Goal: Information Seeking & Learning: Learn about a topic

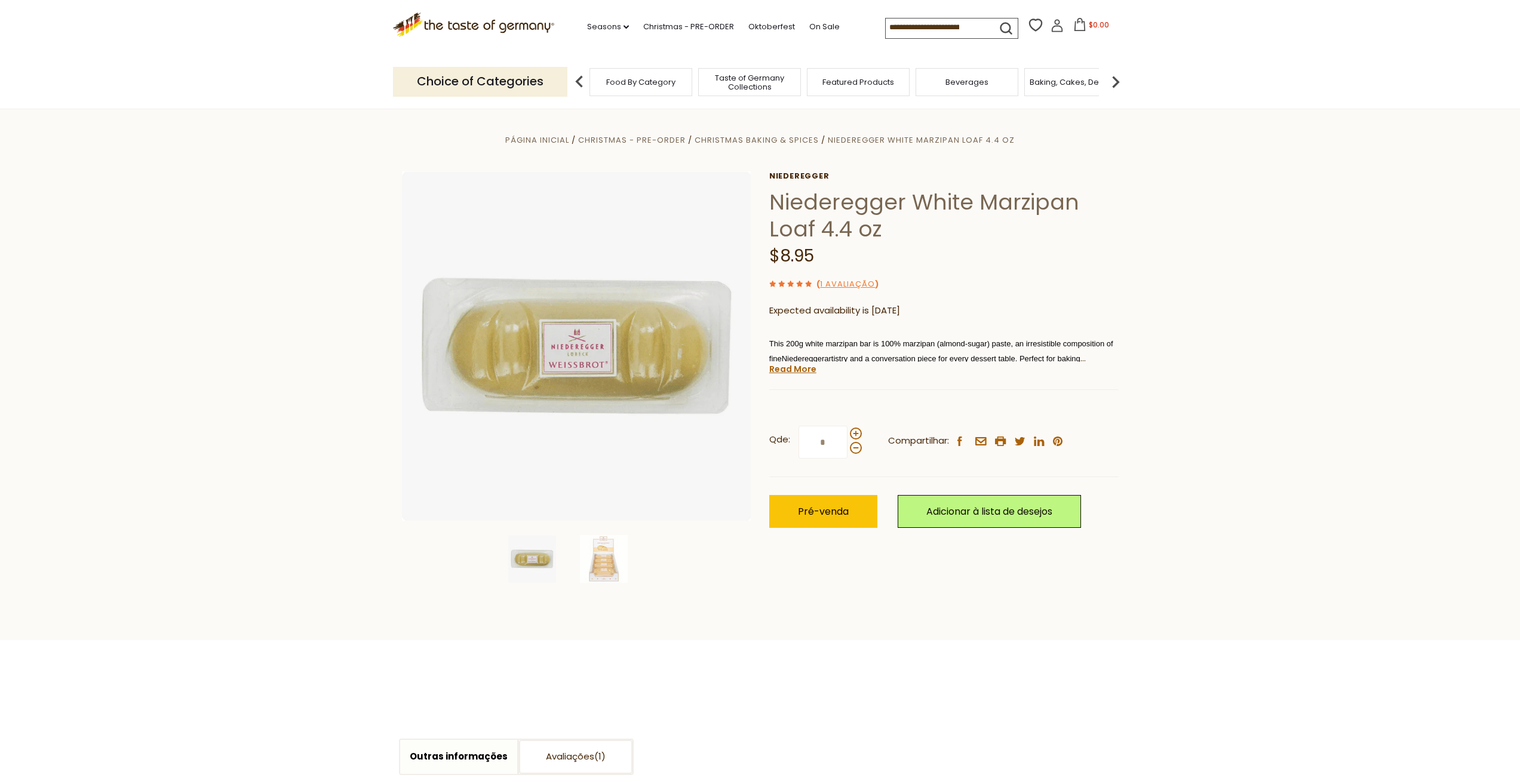
click at [865, 201] on h1 "Niederegger White Marzipan Loaf 4.4 oz" at bounding box center [944, 215] width 350 height 54
click at [773, 199] on h1 "Niederegger White Marzipan Loaf 4.4 oz" at bounding box center [944, 215] width 350 height 54
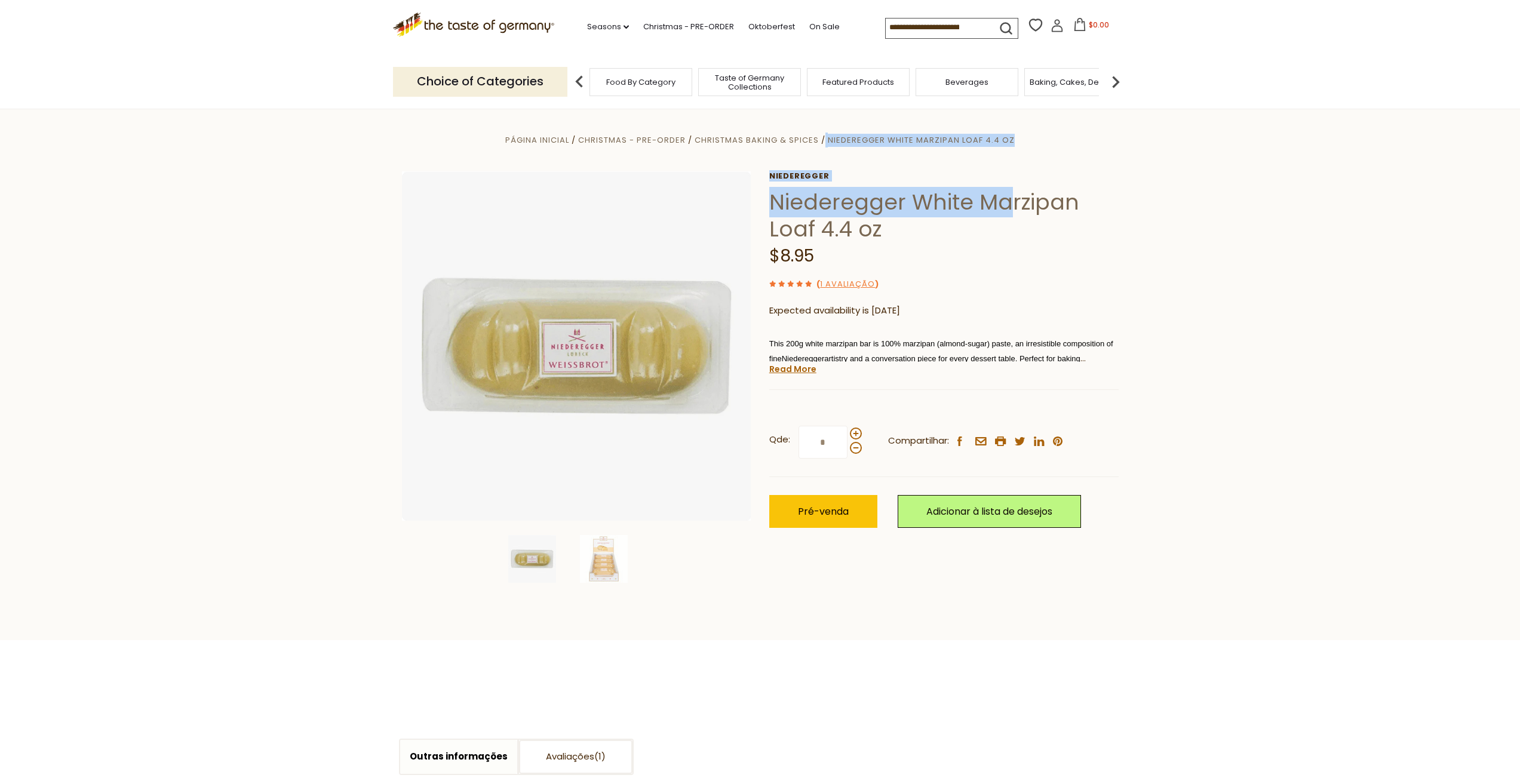
drag, startPoint x: 768, startPoint y: 202, endPoint x: 1011, endPoint y: 211, distance: 243.2
click at [1011, 211] on div "Página inicial Christmas - PRE-ORDER Christmas Baking & Spices Niederegger Whit…" at bounding box center [760, 363] width 734 height 460
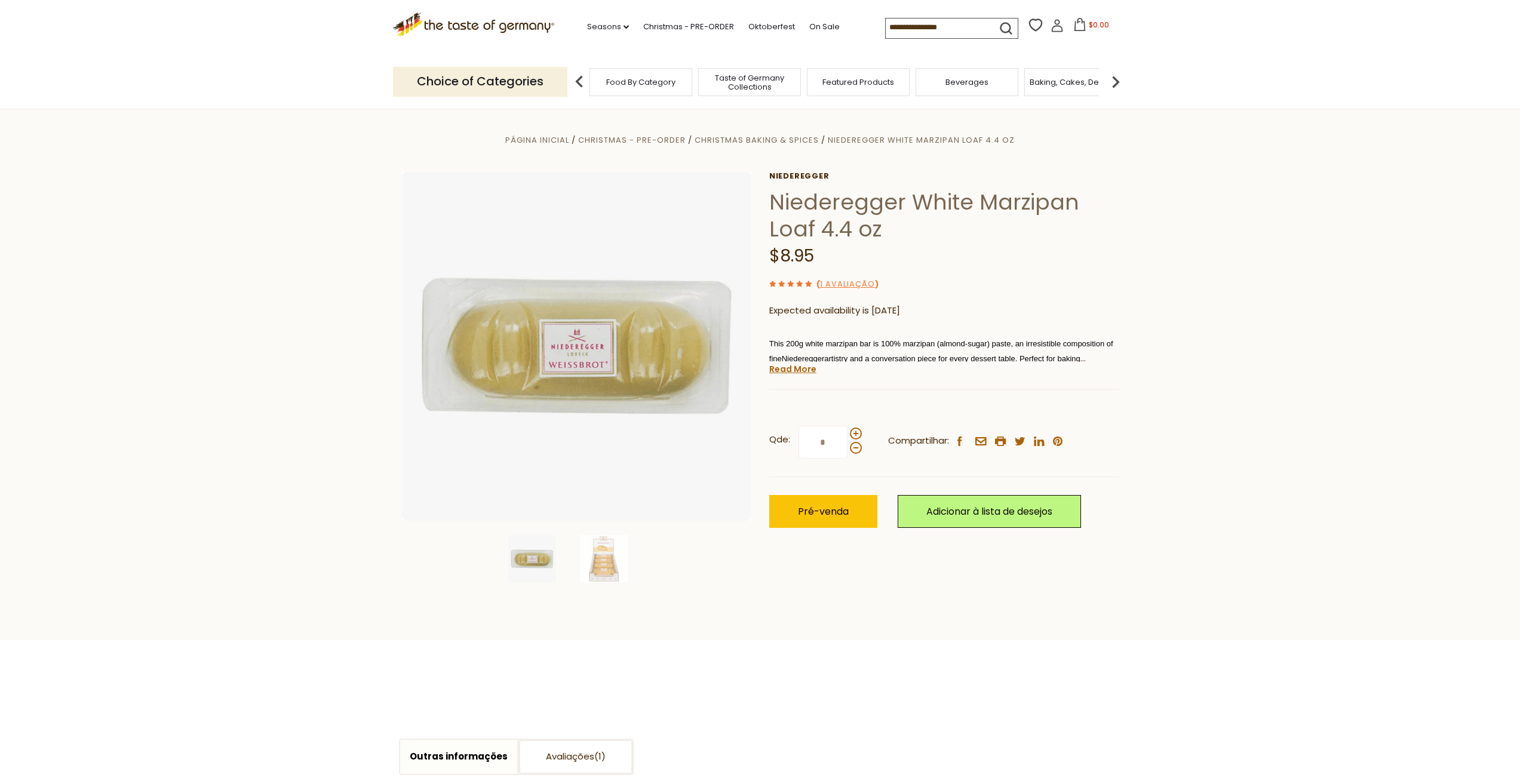
click at [1072, 208] on h1 "Niederegger White Marzipan Loaf 4.4 oz" at bounding box center [944, 215] width 350 height 54
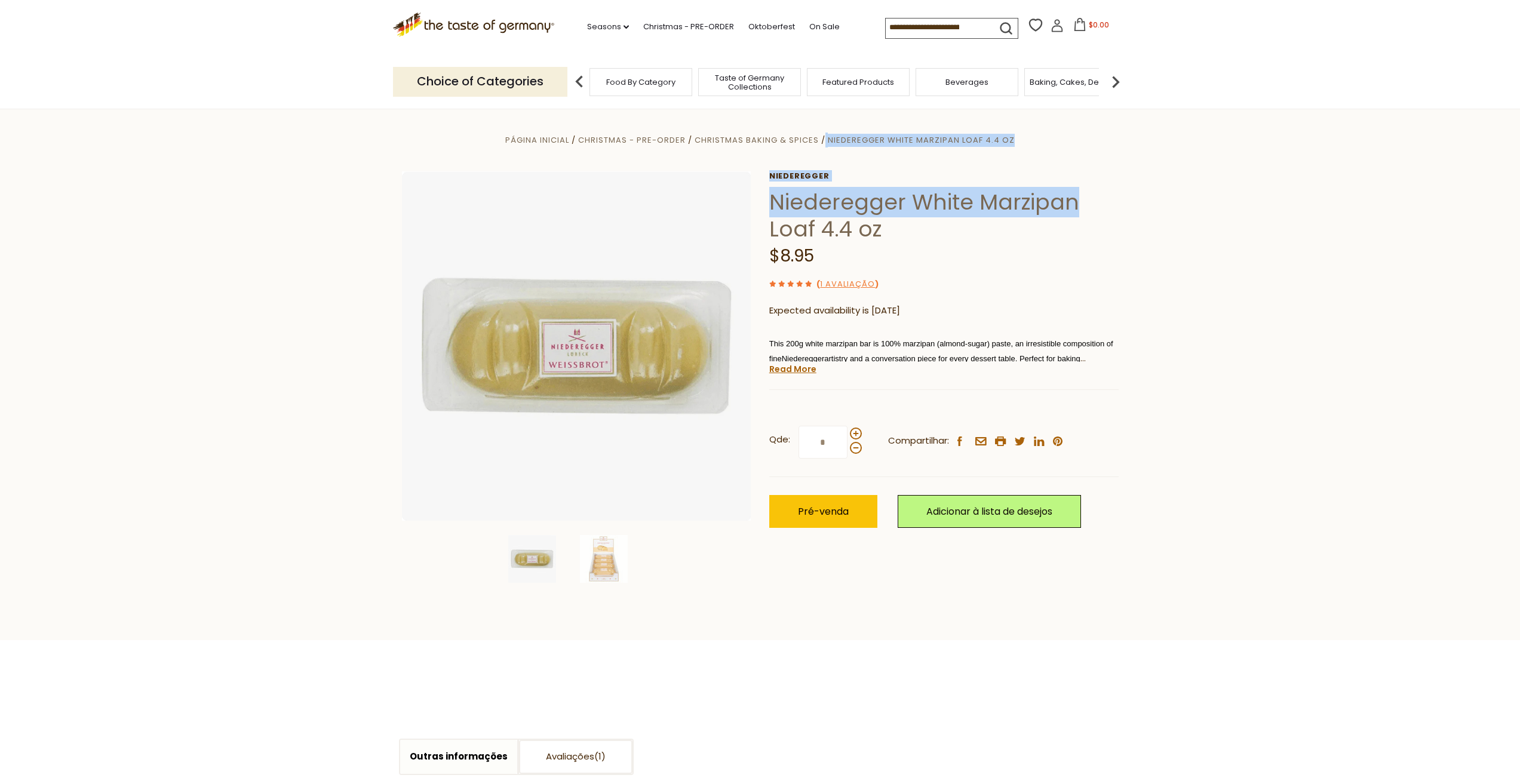
drag, startPoint x: 1047, startPoint y: 205, endPoint x: 773, endPoint y: 206, distance: 274.0
click at [767, 211] on div "Página inicial Christmas - PRE-ORDER Christmas Baking & Spices Niederegger Whit…" at bounding box center [760, 363] width 734 height 460
copy div "Niederegger White Marzipan Loaf 4.4 oz Niederegger Niederegger White Marzipan"
